Goal: Task Accomplishment & Management: Use online tool/utility

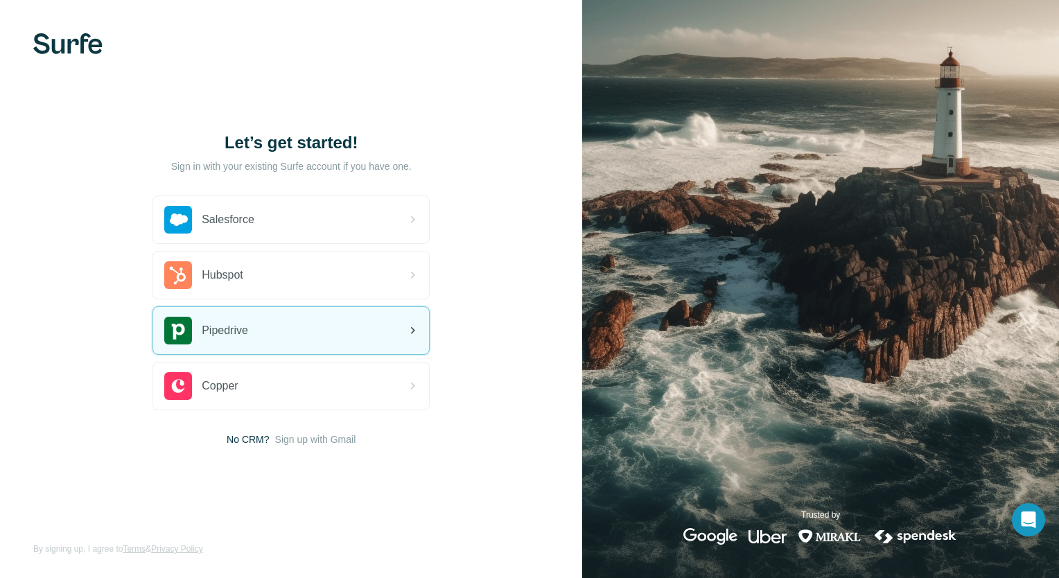
click at [309, 342] on div "Pipedrive" at bounding box center [291, 330] width 276 height 47
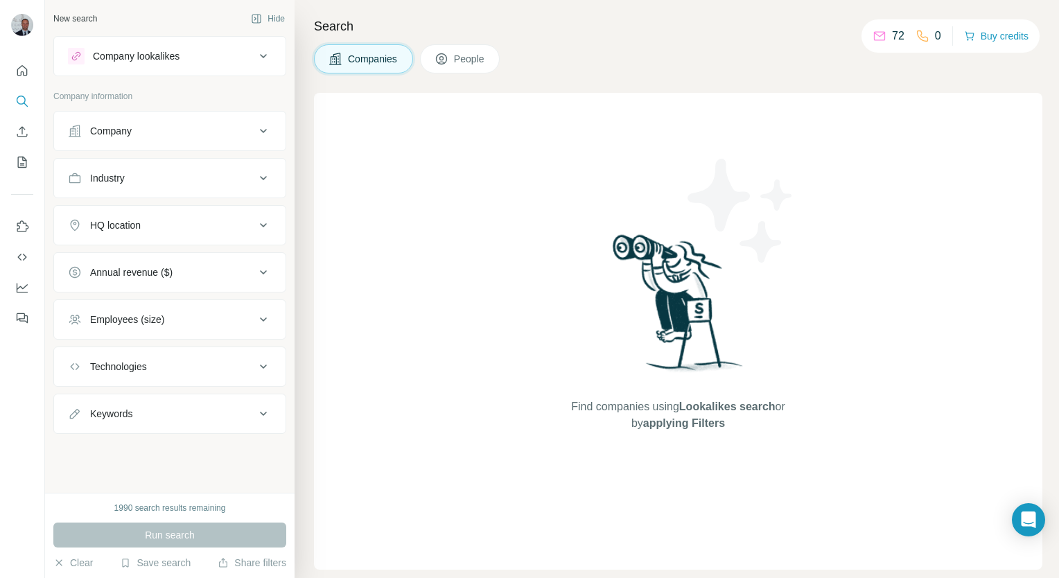
click at [523, 300] on div "Find companies using Lookalikes search or by applying Filters" at bounding box center [678, 331] width 728 height 477
click at [17, 76] on icon "Quick start" at bounding box center [22, 71] width 14 height 14
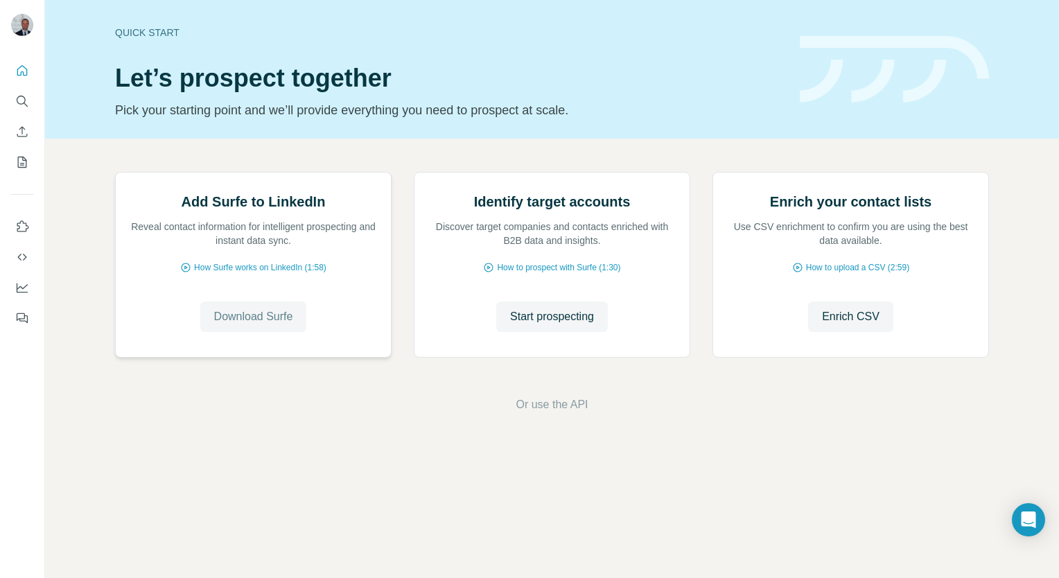
click at [238, 325] on span "Download Surfe" at bounding box center [253, 316] width 79 height 17
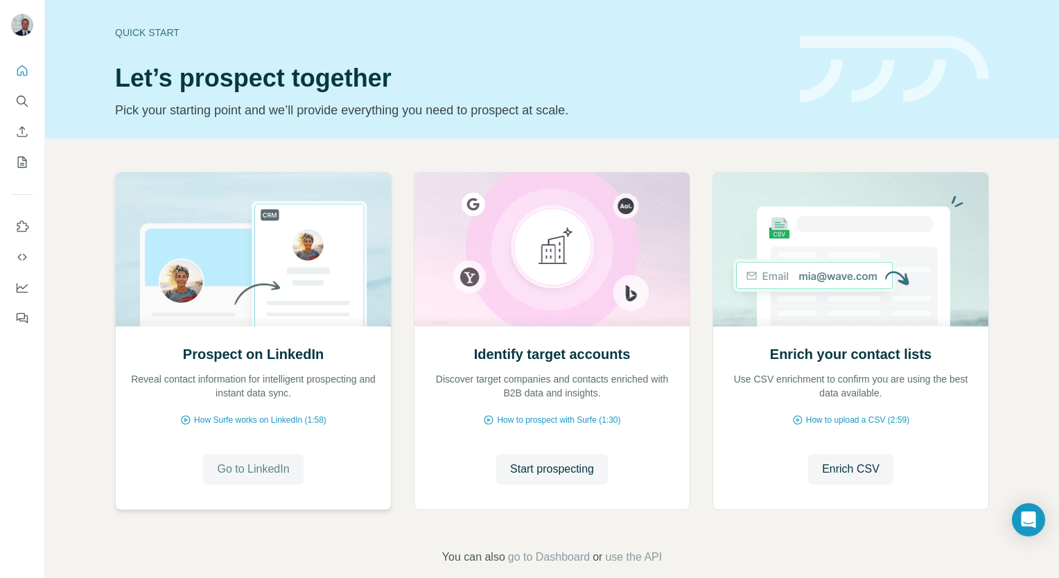
click at [226, 471] on span "Go to LinkedIn" at bounding box center [253, 469] width 72 height 17
click at [22, 66] on icon "Quick start" at bounding box center [22, 71] width 14 height 14
